Goal: Obtain resource: Download file/media

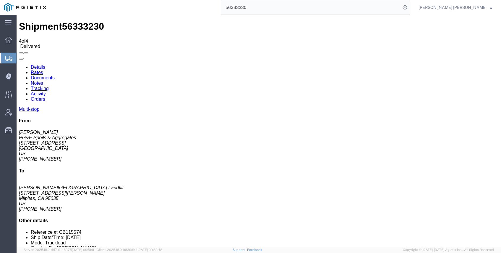
click at [281, 8] on input "56333230" at bounding box center [311, 7] width 180 height 14
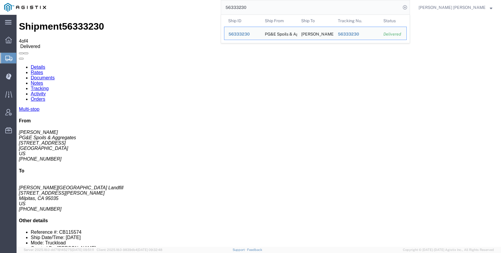
drag, startPoint x: 222, startPoint y: -2, endPoint x: 206, endPoint y: -3, distance: 15.7
click at [206, 0] on html "main_menu Created with Sketch. Collapse Menu Dashboard Shipments Create Shipmen…" at bounding box center [250, 126] width 501 height 253
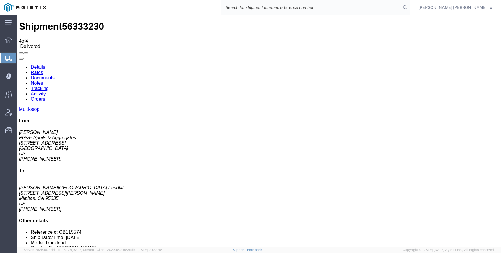
paste input "56388206"
type input "56388206"
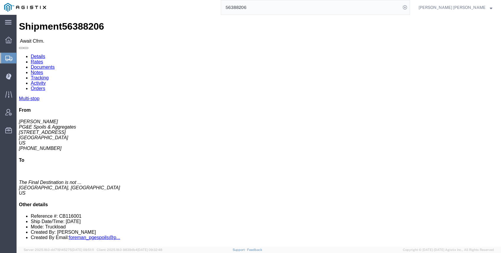
click link "Documents"
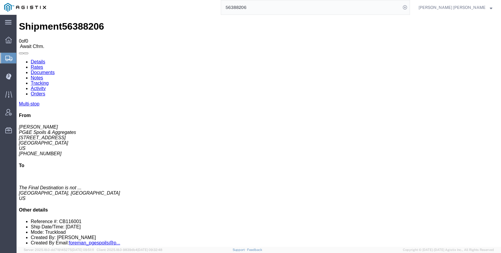
click at [34, 59] on link "Details" at bounding box center [38, 61] width 14 height 5
click at [17, 15] on div at bounding box center [17, 15] width 0 height 0
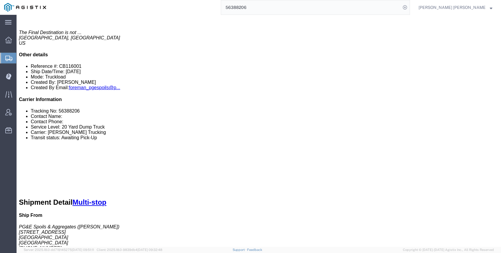
scroll to position [178, 0]
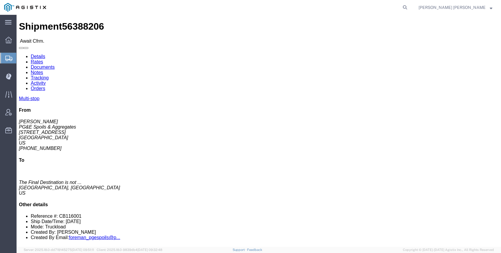
click link "Documents"
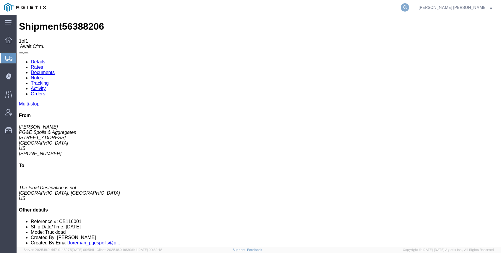
click at [409, 7] on icon at bounding box center [405, 7] width 8 height 8
click at [371, 7] on input "search" at bounding box center [311, 7] width 180 height 14
paste input "56527946"
type input "56527946"
click link "Documents"
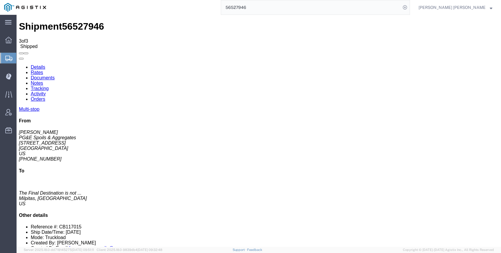
checkbox input "true"
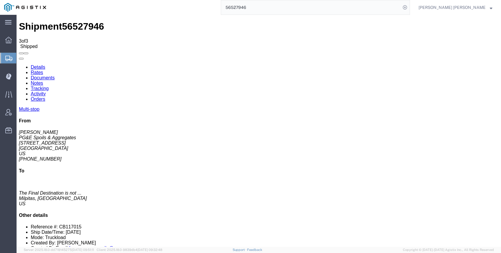
checkbox input "true"
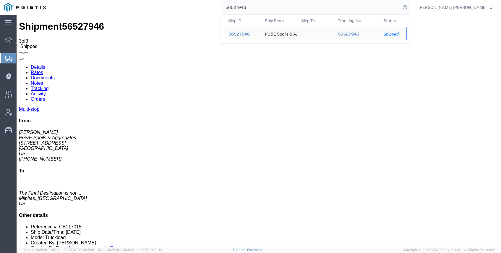
drag, startPoint x: 279, startPoint y: 8, endPoint x: 211, endPoint y: 0, distance: 68.5
click at [224, 2] on div "56527946 Ship ID Ship From Ship To Tracking Nu. Status Ship ID 56527946 Ship Fr…" at bounding box center [230, 7] width 360 height 15
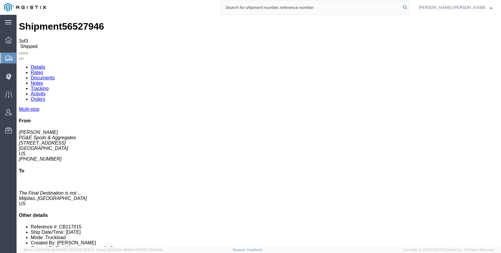
paste input "56597667"
type input "56597667"
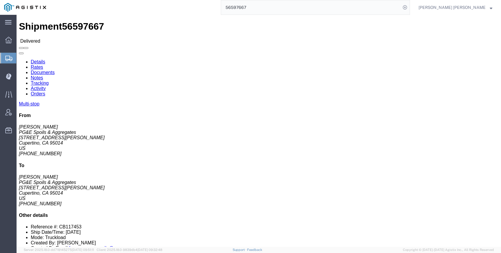
click link "Documents"
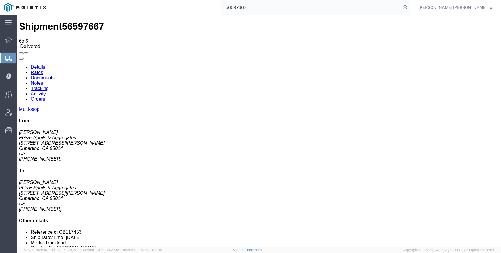
checkbox input "true"
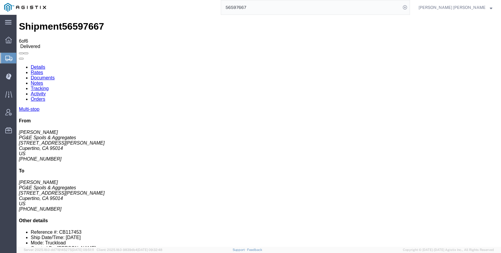
checkbox input "true"
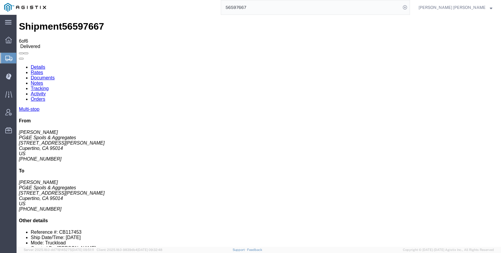
checkbox input "true"
checkbox input "false"
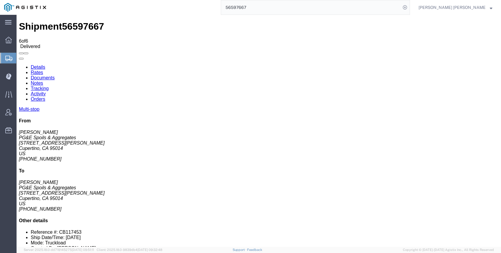
checkbox input "false"
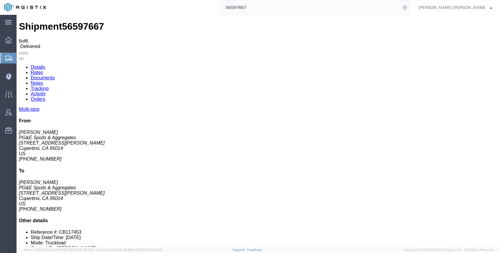
checkbox input "false"
drag, startPoint x: 25, startPoint y: 138, endPoint x: 29, endPoint y: 139, distance: 3.6
checkbox input "false"
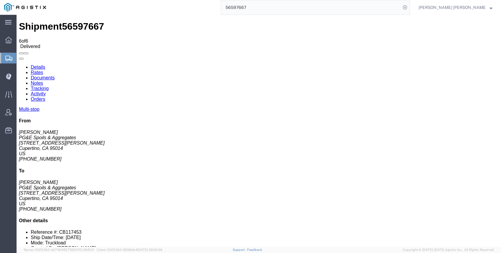
checkbox input "false"
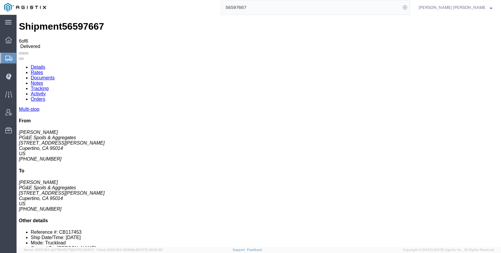
checkbox input "false"
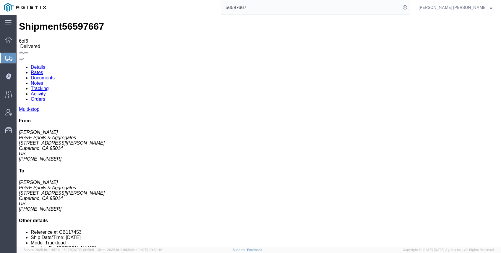
checkbox input "true"
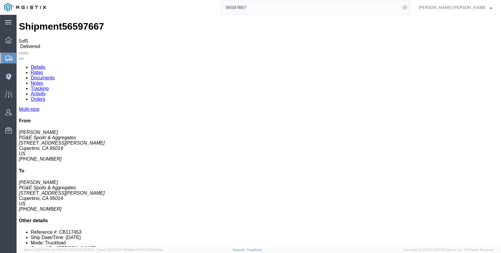
click at [301, 7] on input "56597667" at bounding box center [311, 7] width 180 height 14
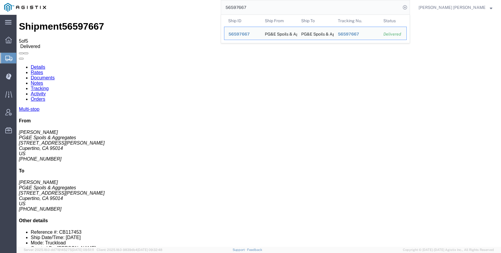
drag, startPoint x: 208, startPoint y: 0, endPoint x: 196, endPoint y: 0, distance: 12.4
click at [196, 0] on div "56597667 Ship ID Ship From Ship To Tracking Nu. Status Ship ID 56597667 Ship Fr…" at bounding box center [230, 7] width 360 height 15
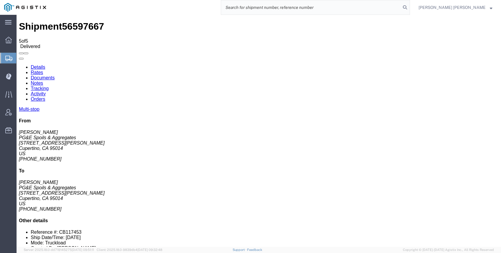
type input "56597667"
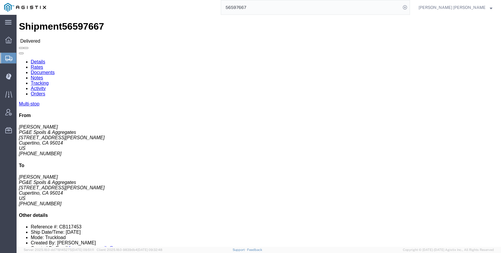
click link "Documents"
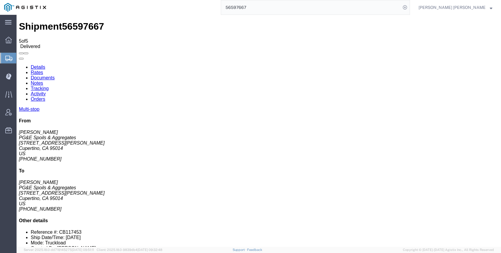
checkbox input "true"
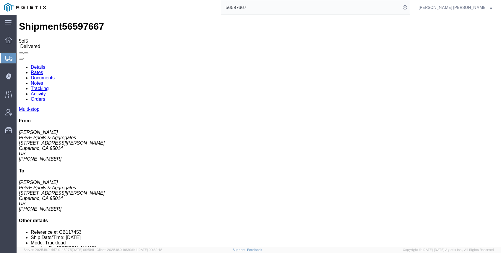
checkbox input "true"
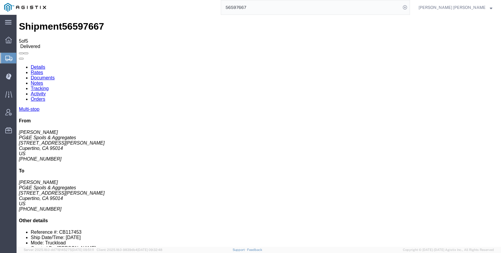
click at [294, 9] on input "56597667" at bounding box center [311, 7] width 180 height 14
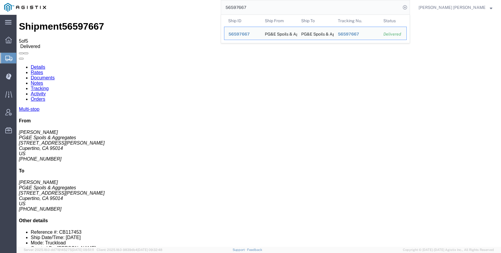
drag, startPoint x: 293, startPoint y: 8, endPoint x: 206, endPoint y: 2, distance: 87.5
click at [213, 2] on div "56597667 Ship ID Ship From Ship To Tracking Nu. Status Ship ID 56597667 Ship Fr…" at bounding box center [230, 7] width 360 height 15
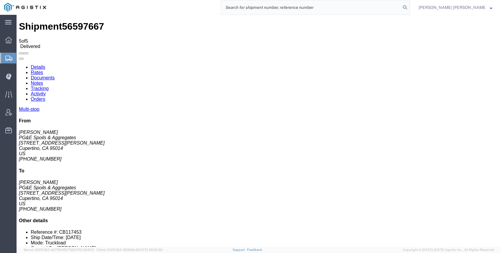
paste input "56477074"
type input "56477074"
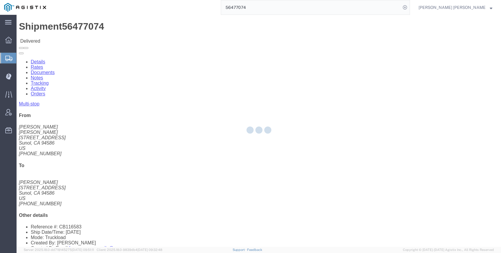
click at [79, 38] on div at bounding box center [259, 131] width 485 height 232
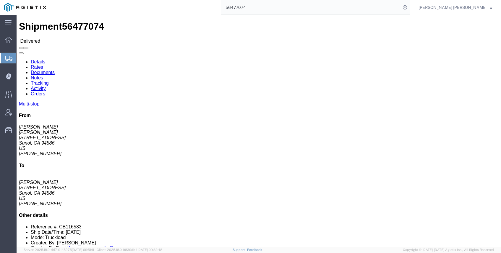
click link "Documents"
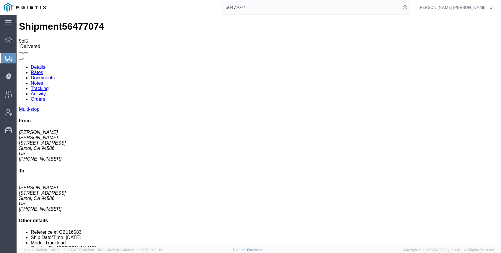
checkbox input "true"
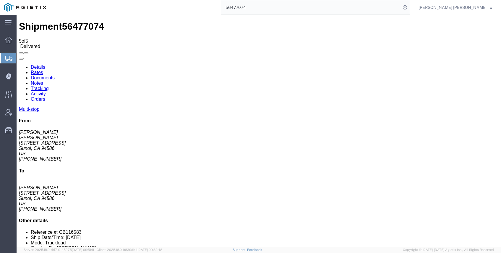
checkbox input "true"
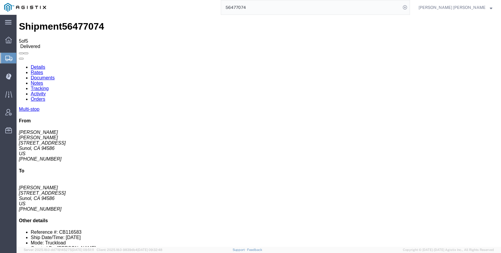
checkbox input "true"
click at [248, 64] on ul "Details Rates Documents Notes Tracking Activity Orders" at bounding box center [259, 82] width 480 height 37
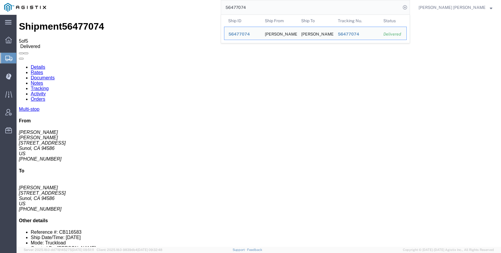
drag, startPoint x: 272, startPoint y: 6, endPoint x: 169, endPoint y: 1, distance: 104.0
click at [173, 1] on div "56477074 Ship ID Ship From Ship To Tracking Nu. Status Ship ID 56477074 Ship Fr…" at bounding box center [230, 7] width 360 height 15
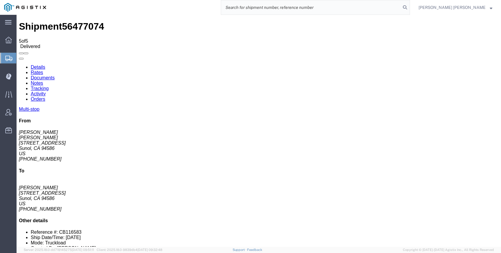
paste input "56650626"
type input "56650626"
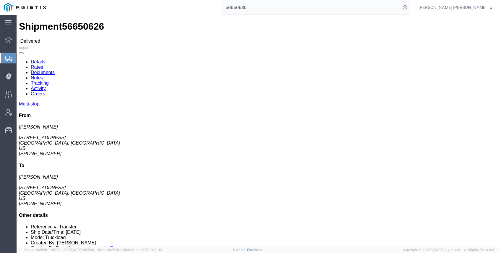
click link "Documents"
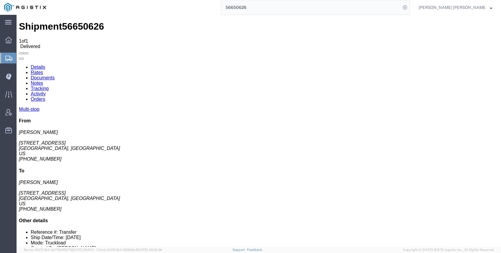
drag, startPoint x: 213, startPoint y: 2, endPoint x: 197, endPoint y: 0, distance: 16.1
click at [204, 2] on div "56650626" at bounding box center [230, 7] width 360 height 15
type input "56650628"
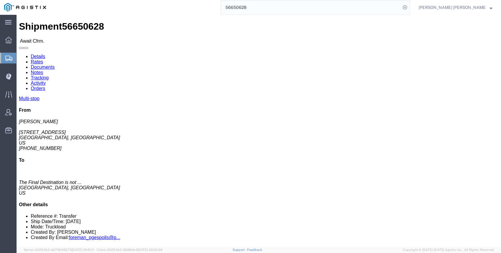
click link "Documents"
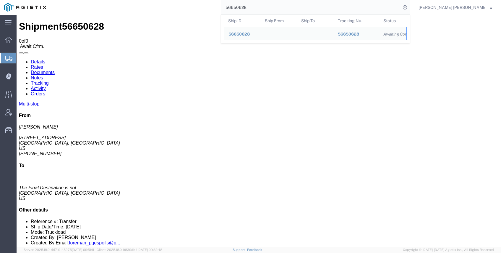
drag, startPoint x: 223, startPoint y: 8, endPoint x: 196, endPoint y: 5, distance: 27.4
click at [210, 7] on div "56650628 Ship ID Ship From Ship To Tracking Nu. Status Ship ID 56650628 Ship Fr…" at bounding box center [230, 7] width 360 height 15
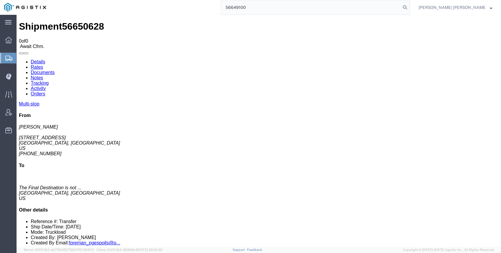
type input "56649100"
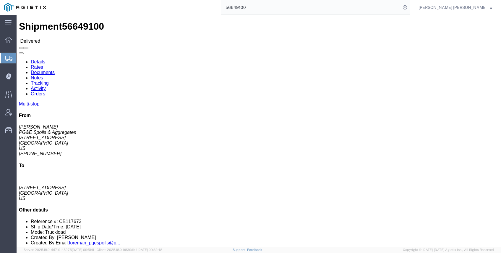
click link "Documents"
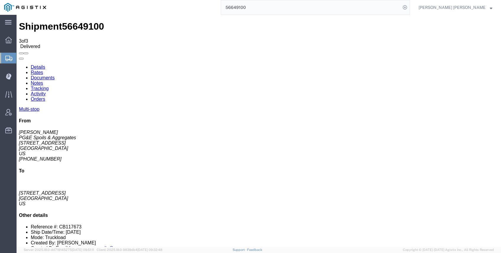
checkbox input "true"
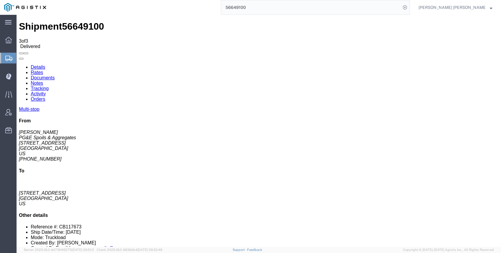
checkbox input "true"
click at [291, 11] on input "56649100" at bounding box center [311, 7] width 180 height 14
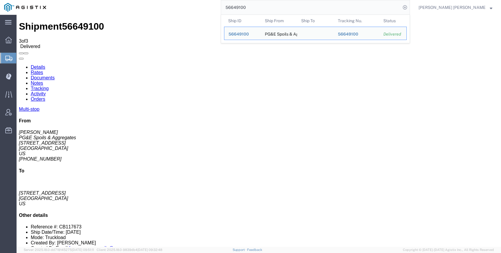
drag, startPoint x: 231, startPoint y: 3, endPoint x: 220, endPoint y: 3, distance: 10.9
click at [221, 3] on div "56649100 Ship ID Ship From Ship To Tracking Nu. Status Ship ID 56649100 Ship Fr…" at bounding box center [230, 7] width 360 height 15
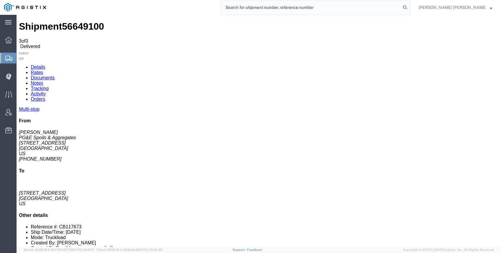
paste input "56405646"
type input "56405646"
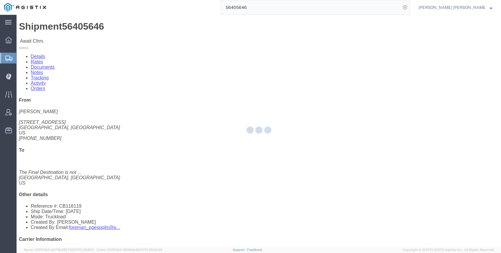
click link "Documents"
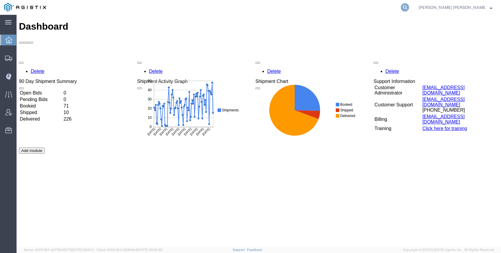
click at [409, 7] on icon at bounding box center [405, 7] width 8 height 8
click at [384, 8] on input "search" at bounding box center [311, 7] width 180 height 14
paste input "56405493"
type input "56405493"
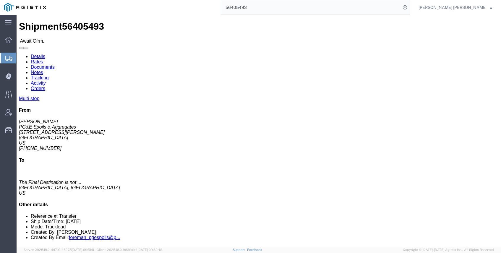
click link "Documents"
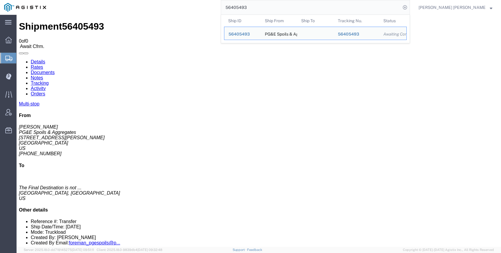
drag, startPoint x: 283, startPoint y: 7, endPoint x: 181, endPoint y: 4, distance: 102.7
click at [189, 4] on div "56405493 Ship ID Ship From Ship To Tracking Nu. Status Ship ID 56405493 Ship Fr…" at bounding box center [230, 7] width 360 height 15
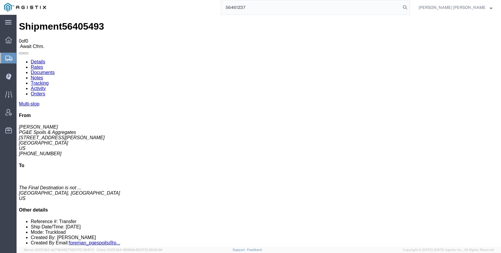
type input "56461237"
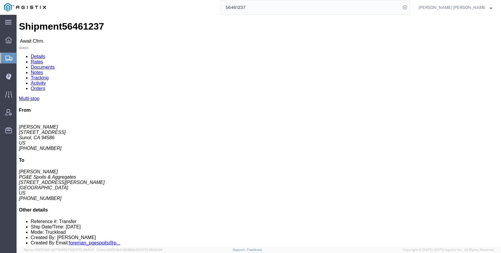
click link "Documents"
